Goal: Task Accomplishment & Management: Use online tool/utility

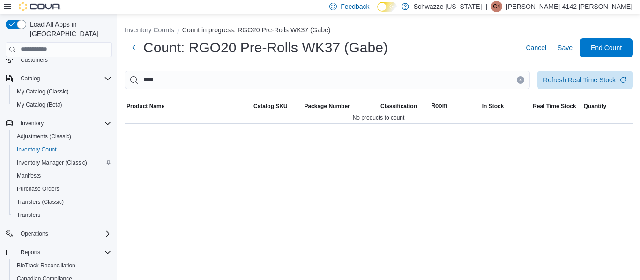
scroll to position [94, 0]
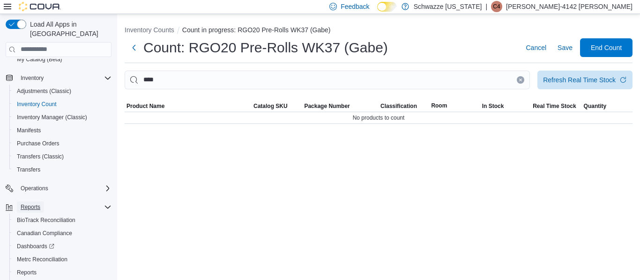
click at [44, 202] on button "Reports" at bounding box center [30, 207] width 27 height 11
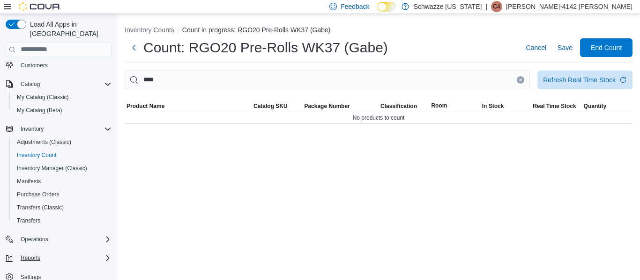
scroll to position [43, 0]
click at [46, 253] on div "Reports" at bounding box center [64, 258] width 95 height 11
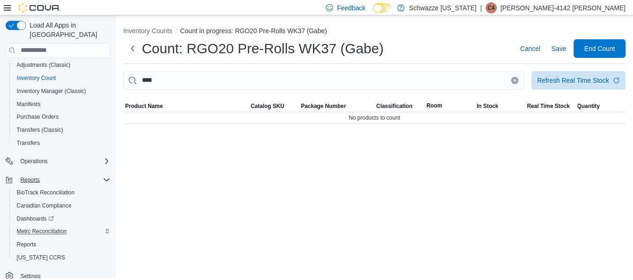
scroll to position [121, 0]
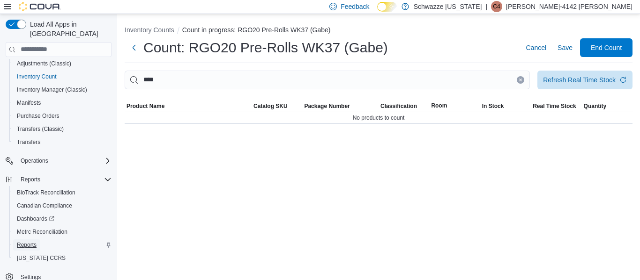
click at [30, 242] on span "Reports" at bounding box center [27, 245] width 20 height 7
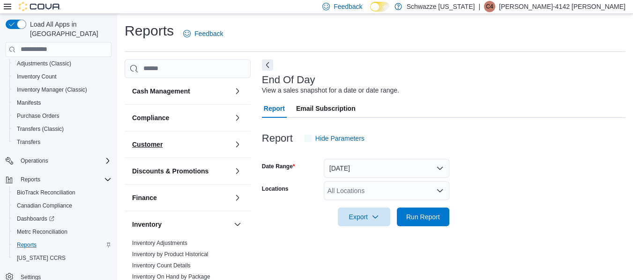
scroll to position [15, 0]
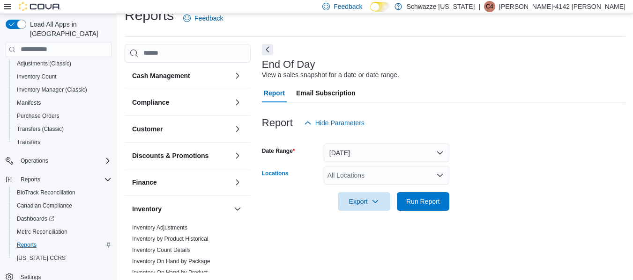
click at [356, 177] on div "All Locations" at bounding box center [386, 175] width 125 height 19
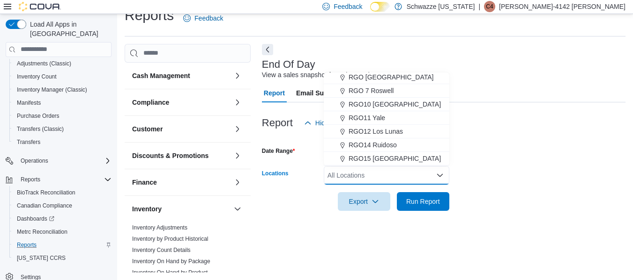
scroll to position [375, 0]
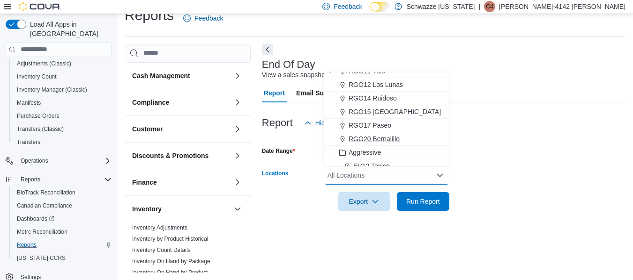
click at [374, 138] on span "RGO20 Bernalillo" at bounding box center [373, 138] width 51 height 9
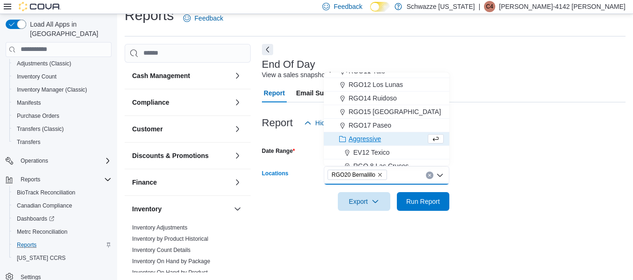
click at [498, 184] on form "Date Range [DATE] Locations RGO20 Bernalillo Combo box. Selected. RGO20 Bernali…" at bounding box center [443, 171] width 363 height 79
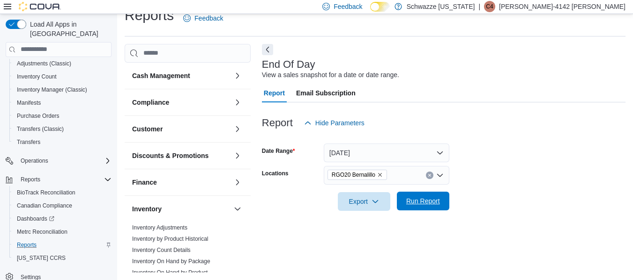
click at [419, 206] on span "Run Report" at bounding box center [422, 201] width 41 height 19
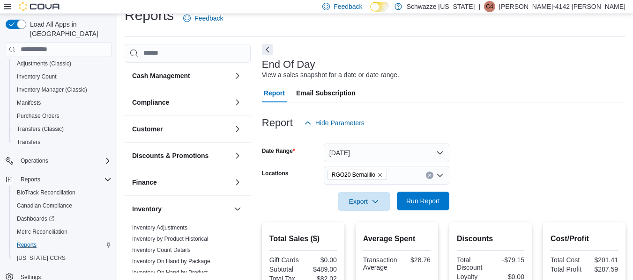
scroll to position [109, 0]
